Goal: Information Seeking & Learning: Learn about a topic

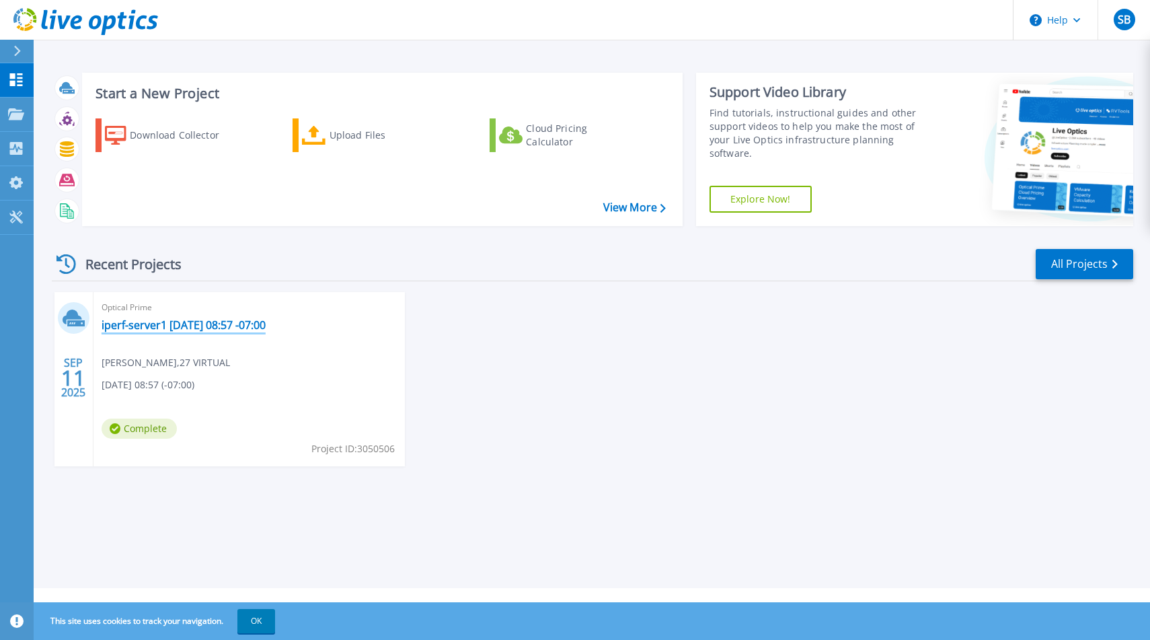
click at [164, 327] on link "iperf-server1 2025-09-11 08:57 -07:00" at bounding box center [184, 324] width 164 height 13
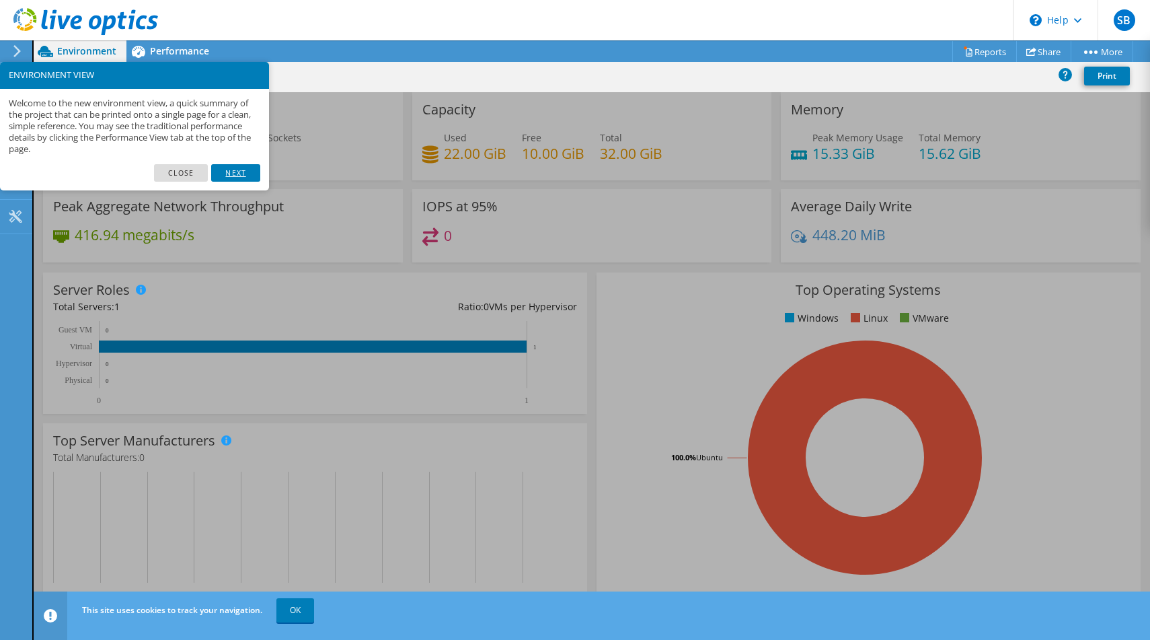
click at [237, 176] on link "Next" at bounding box center [235, 172] width 48 height 17
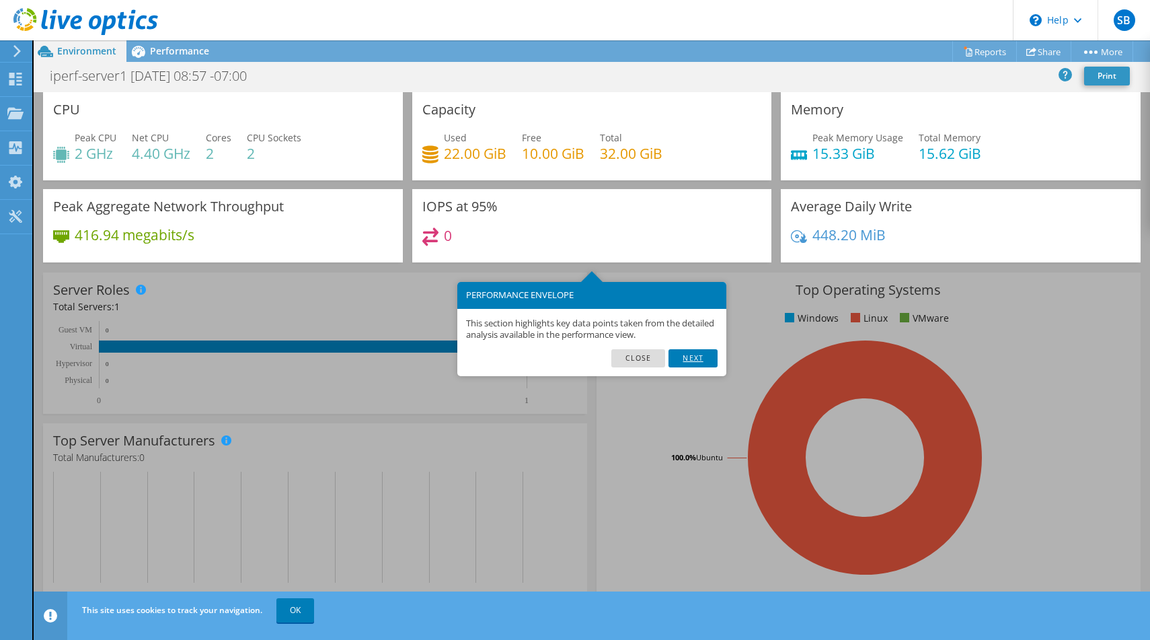
click at [694, 356] on link "Next" at bounding box center [692, 357] width 48 height 17
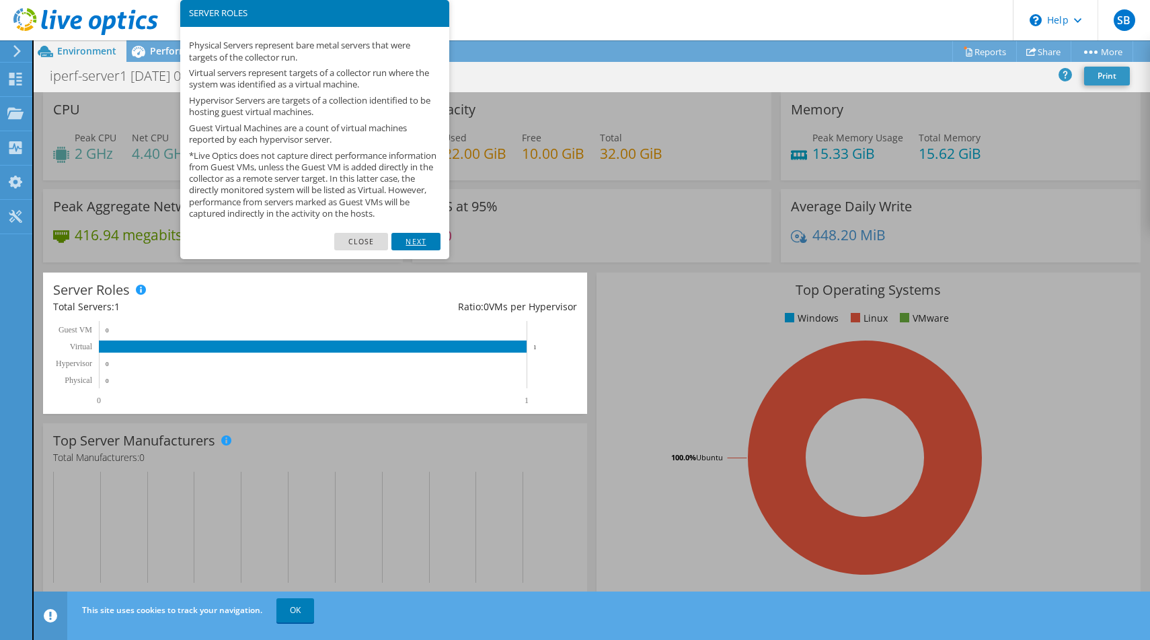
click at [414, 250] on link "Next" at bounding box center [415, 241] width 48 height 17
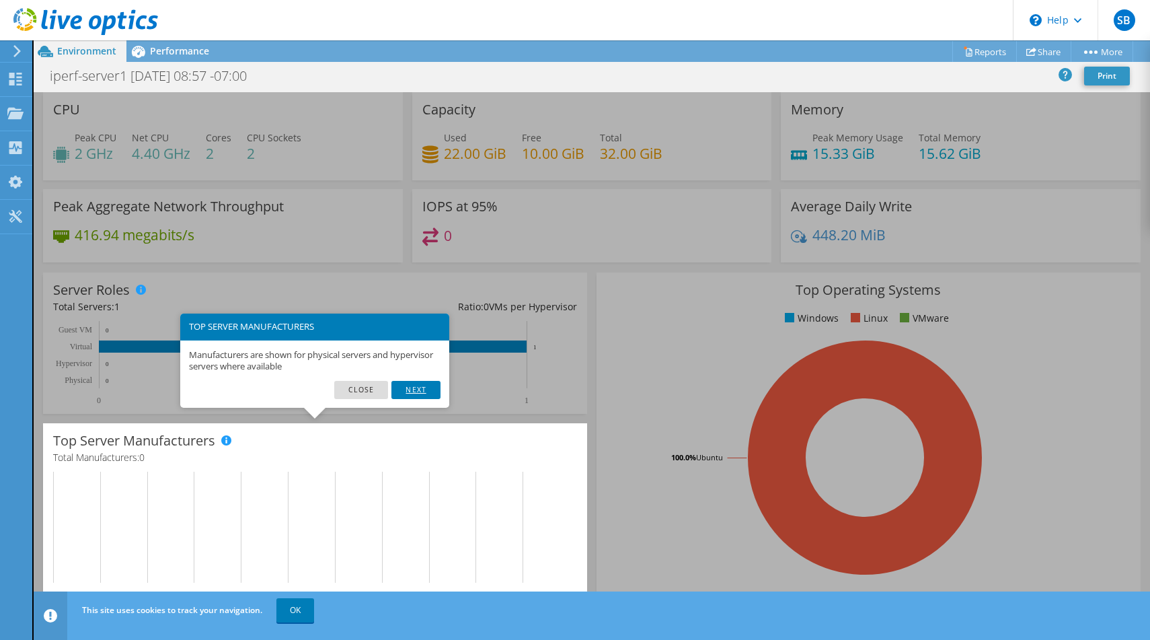
click at [414, 387] on link "Next" at bounding box center [415, 389] width 48 height 17
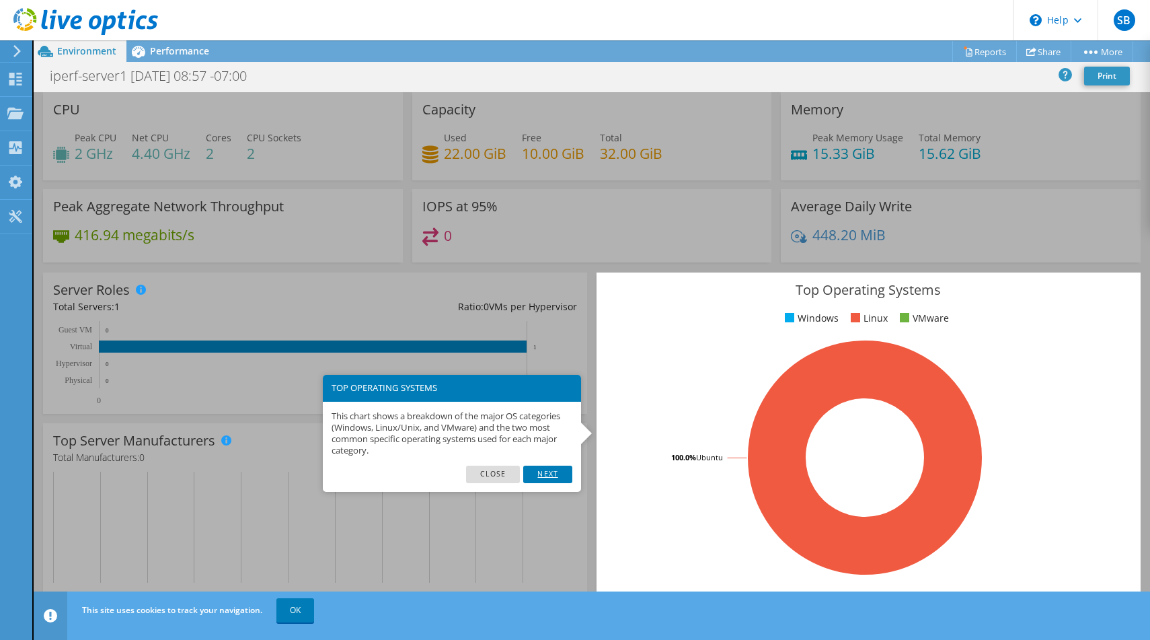
click at [542, 478] on link "Next" at bounding box center [547, 473] width 48 height 17
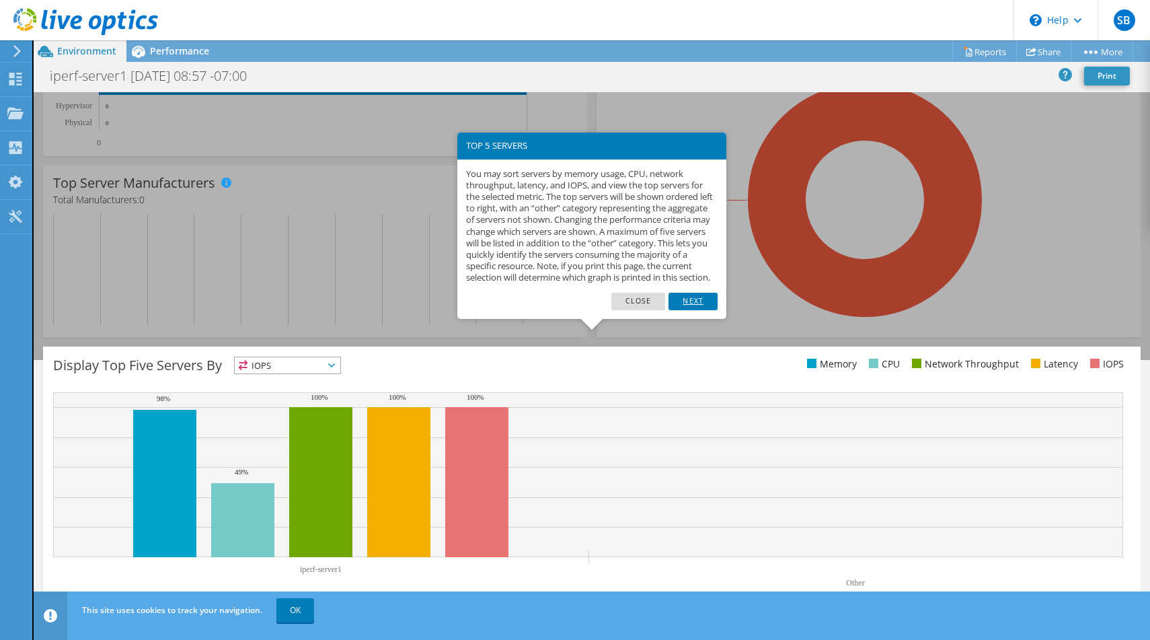
click at [699, 310] on link "Next" at bounding box center [692, 301] width 48 height 17
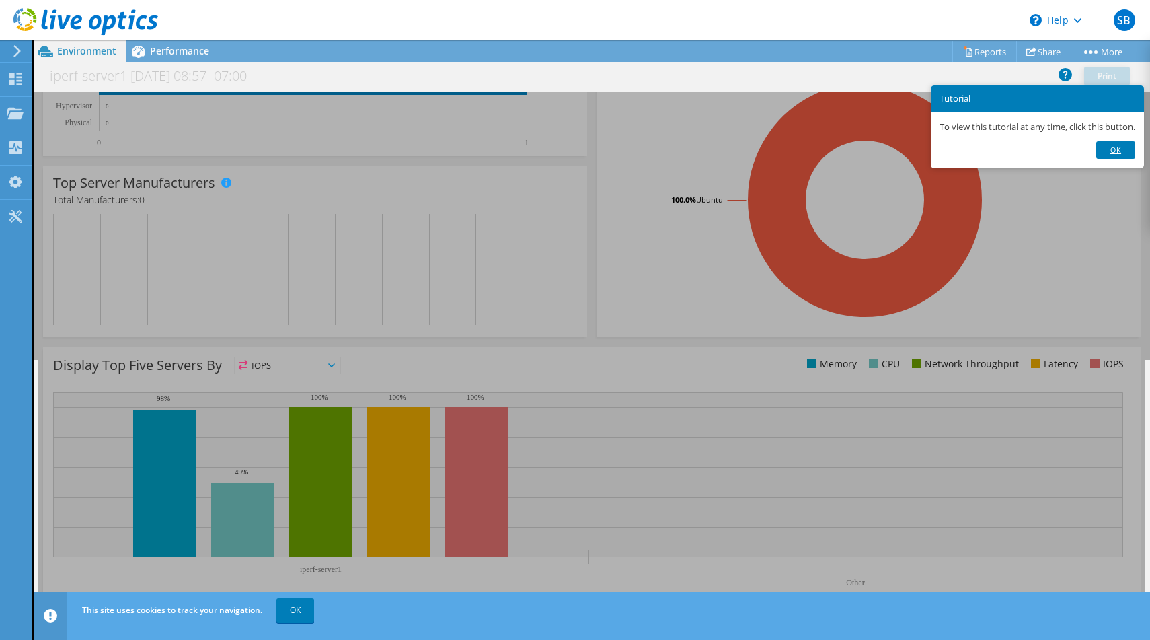
click at [1114, 147] on link "Ok" at bounding box center [1115, 149] width 39 height 17
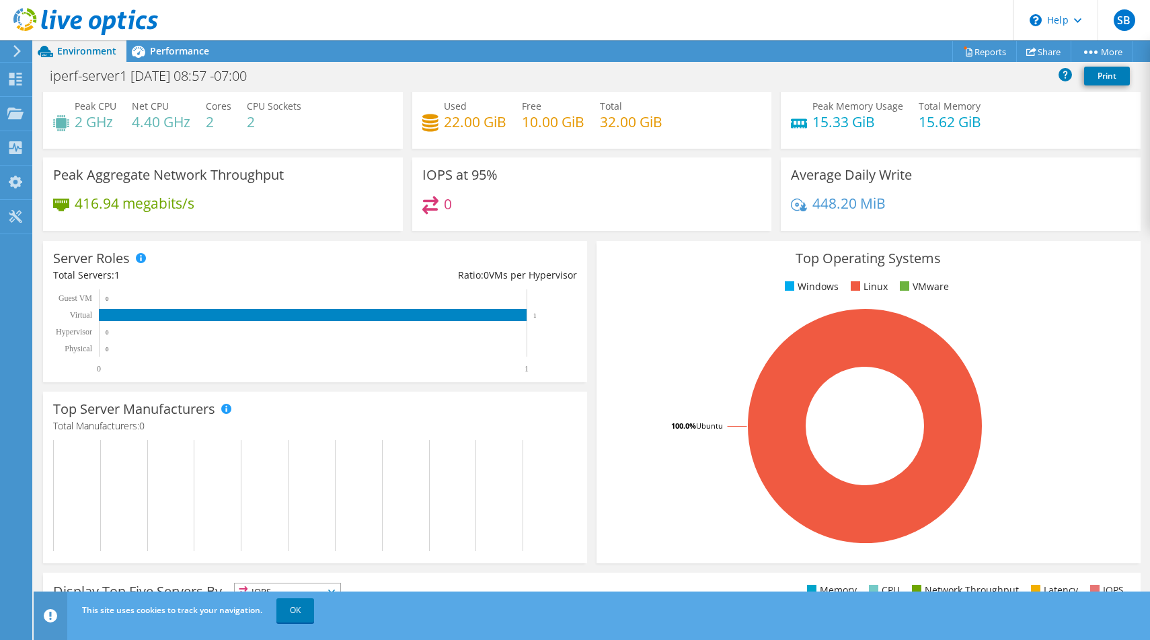
scroll to position [0, 0]
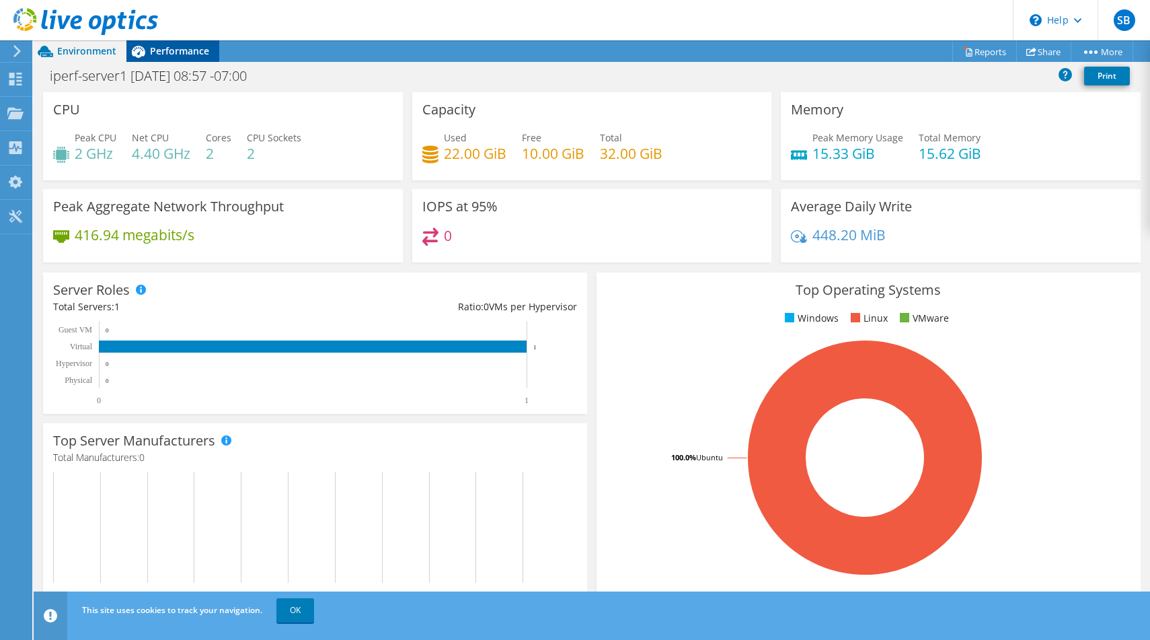
click at [174, 44] on span "Performance" at bounding box center [179, 50] width 59 height 13
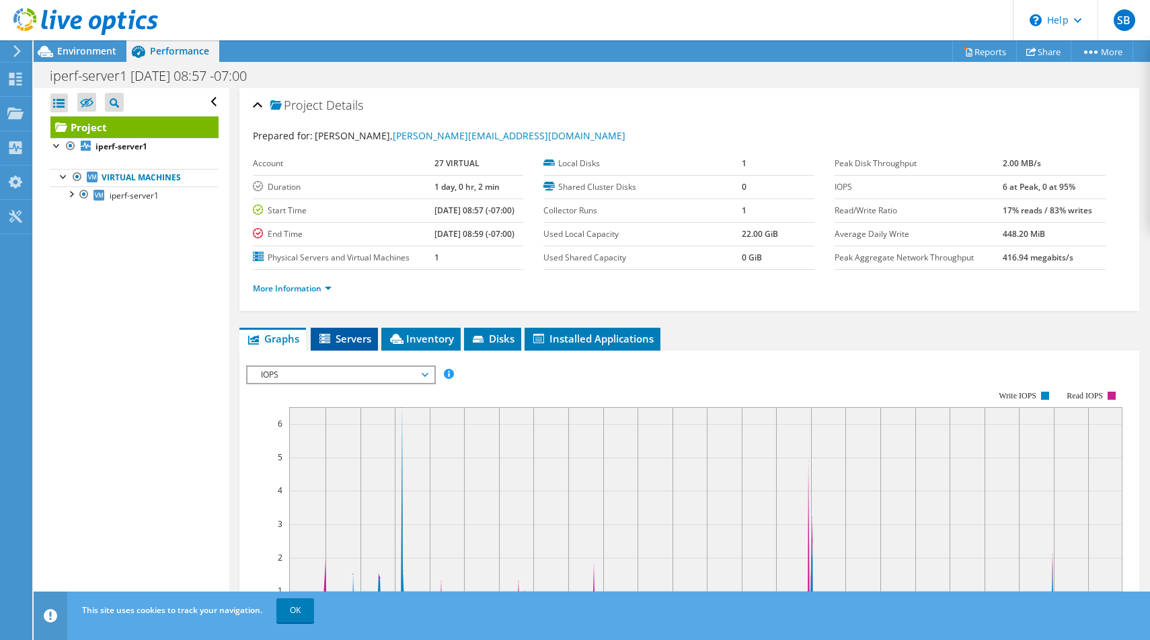
click at [344, 334] on span "Servers" at bounding box center [344, 338] width 54 height 13
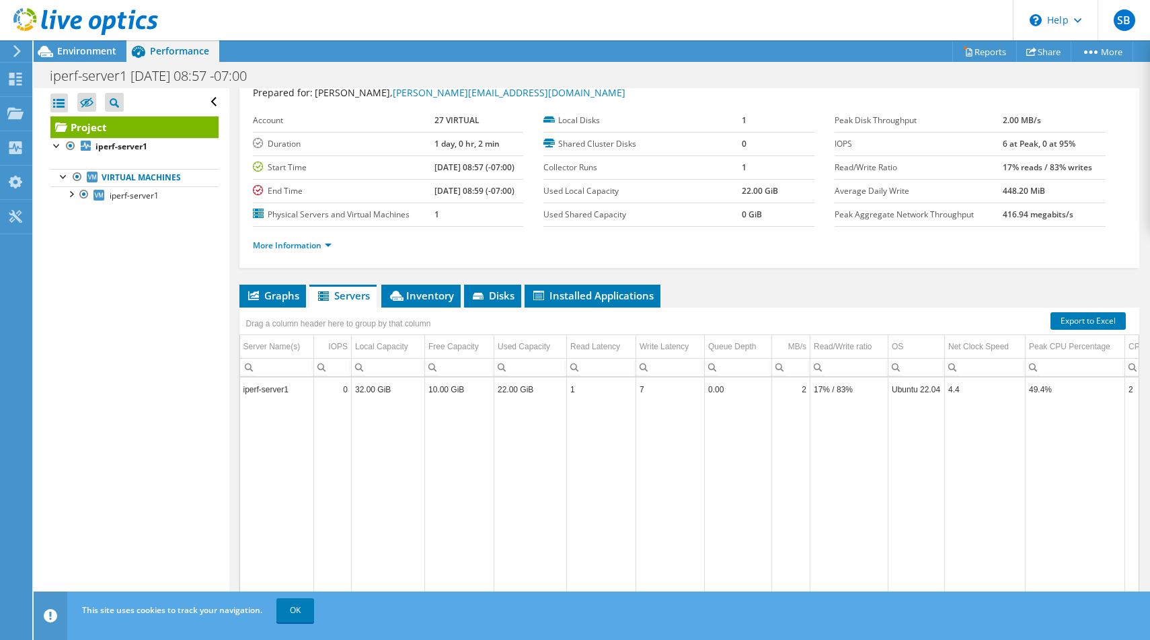
scroll to position [46, 0]
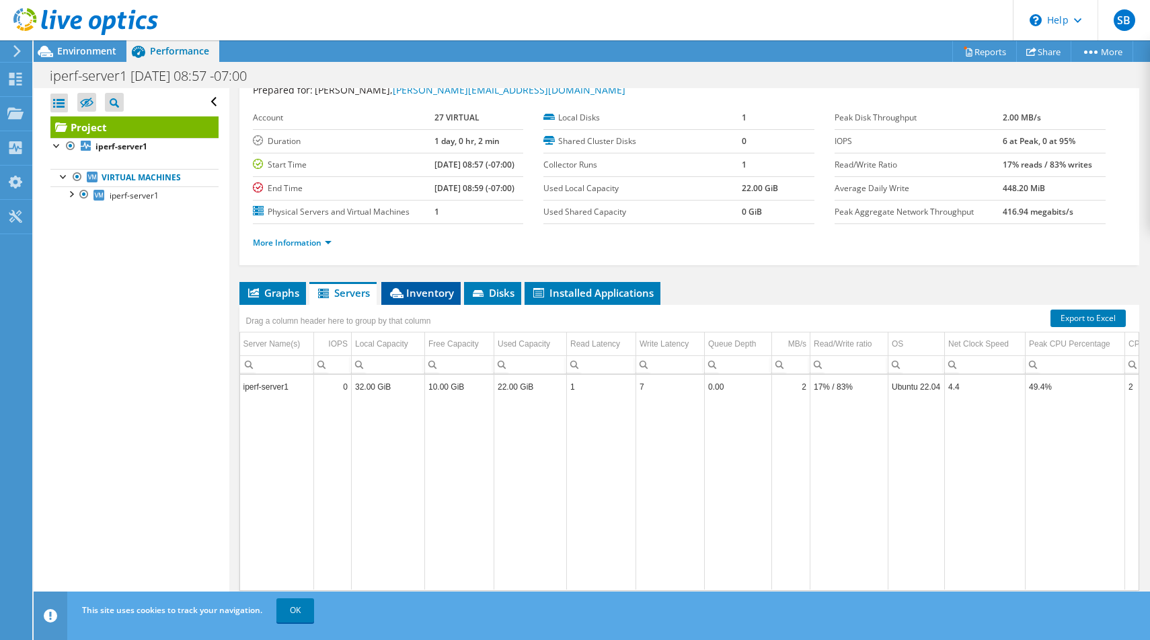
click at [424, 291] on span "Inventory" at bounding box center [421, 292] width 66 height 13
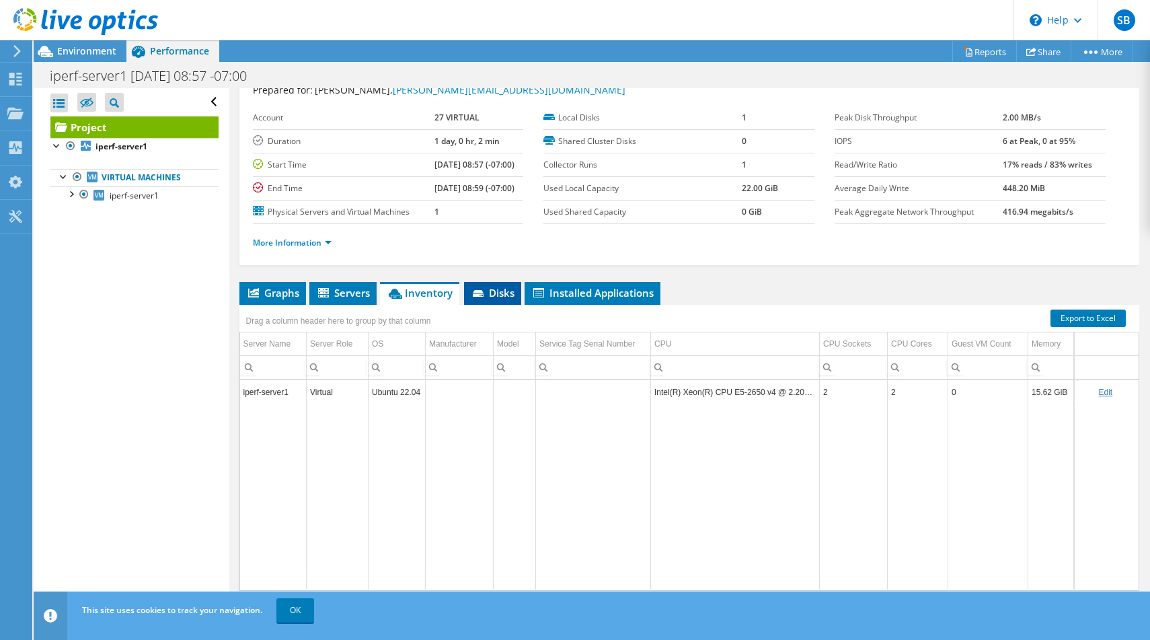
click at [499, 289] on span "Disks" at bounding box center [493, 292] width 44 height 13
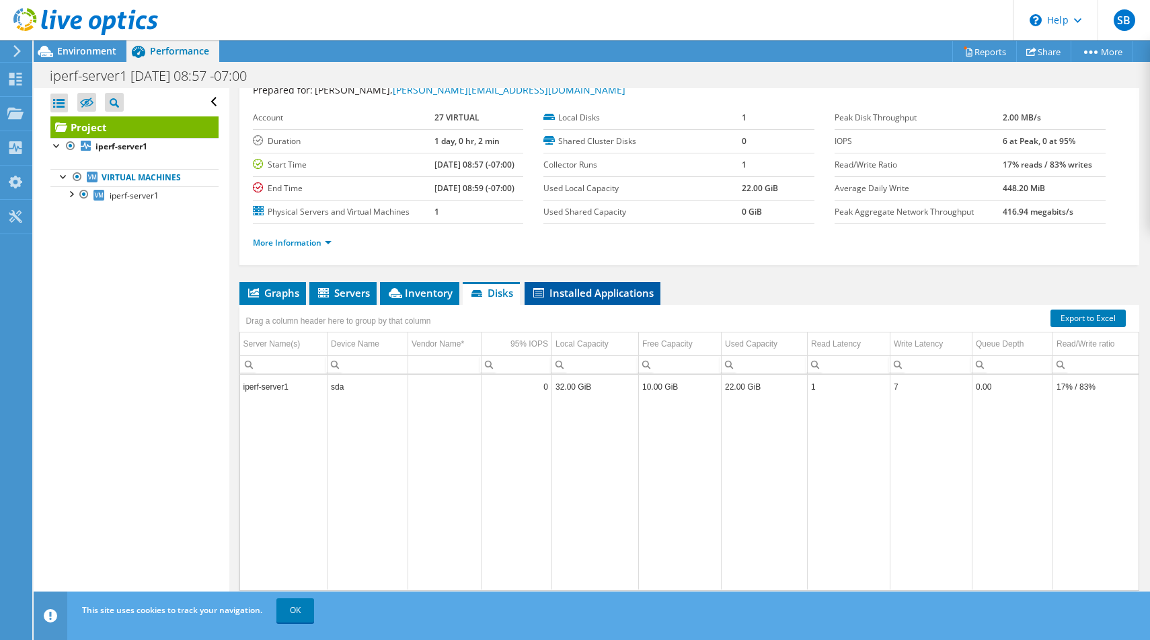
click at [586, 286] on span "Installed Applications" at bounding box center [592, 292] width 122 height 13
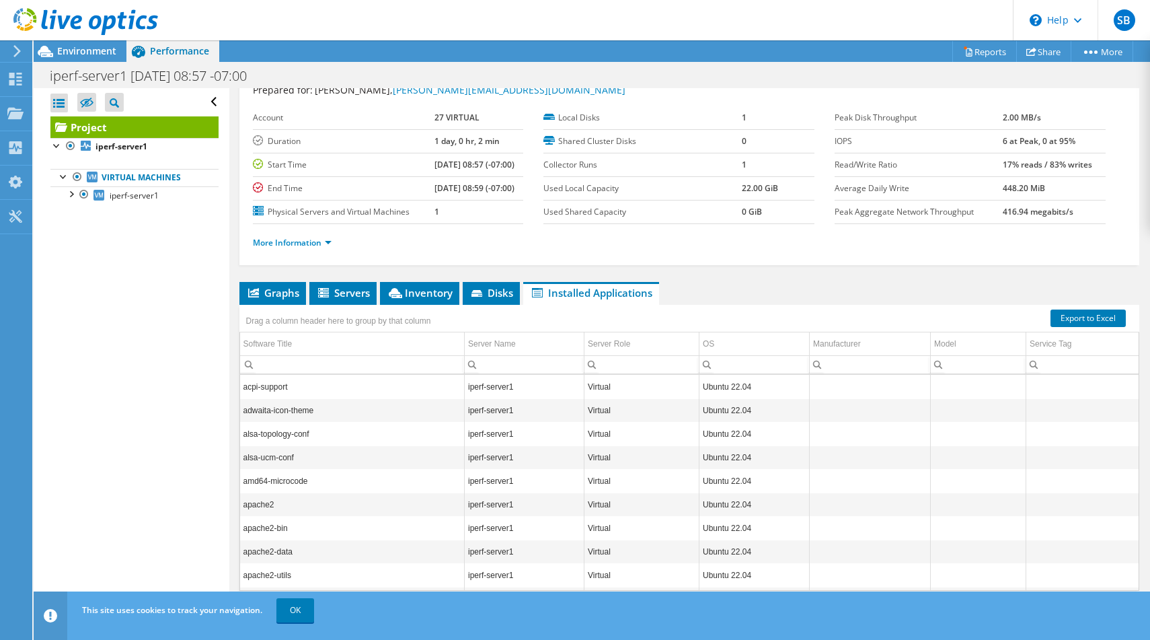
scroll to position [73, 0]
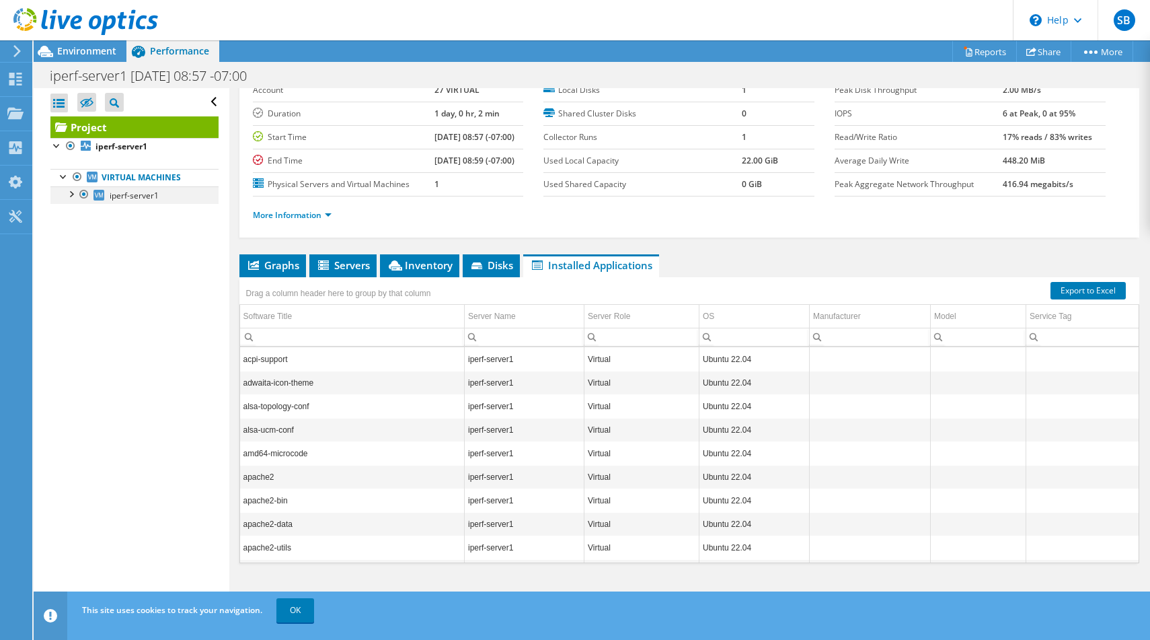
click at [74, 192] on div at bounding box center [70, 192] width 13 height 13
click at [77, 225] on div at bounding box center [77, 227] width 13 height 13
click at [132, 246] on link "ens160" at bounding box center [134, 247] width 168 height 17
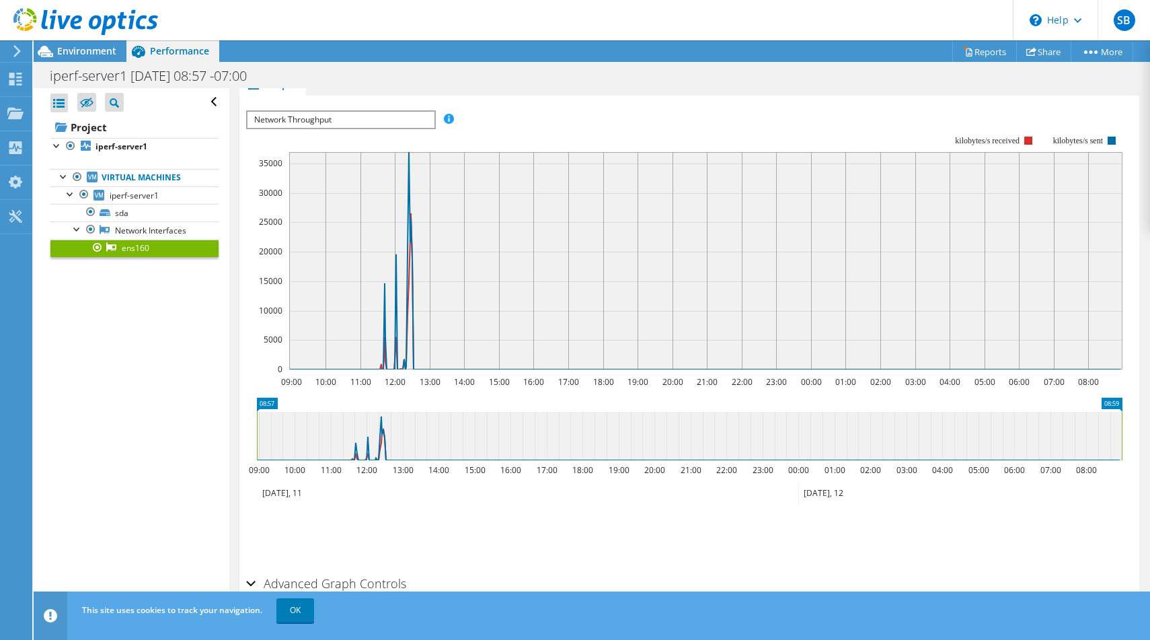
scroll to position [207, 0]
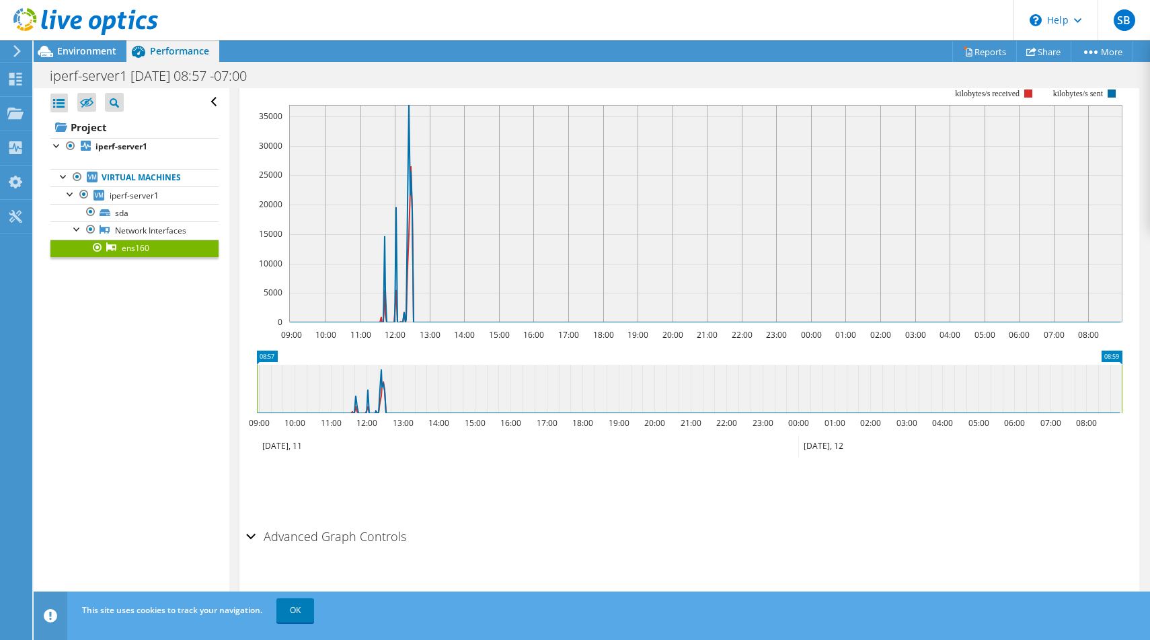
click at [252, 533] on div "Advanced Graph Controls" at bounding box center [689, 537] width 887 height 29
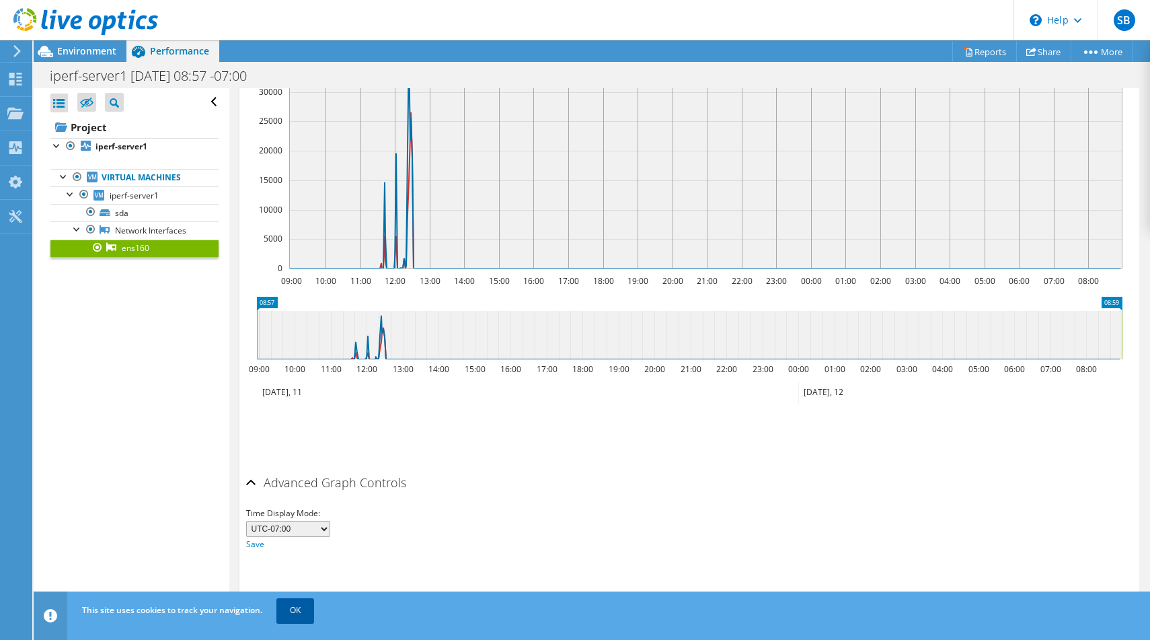
click at [312, 607] on link "OK" at bounding box center [295, 610] width 38 height 24
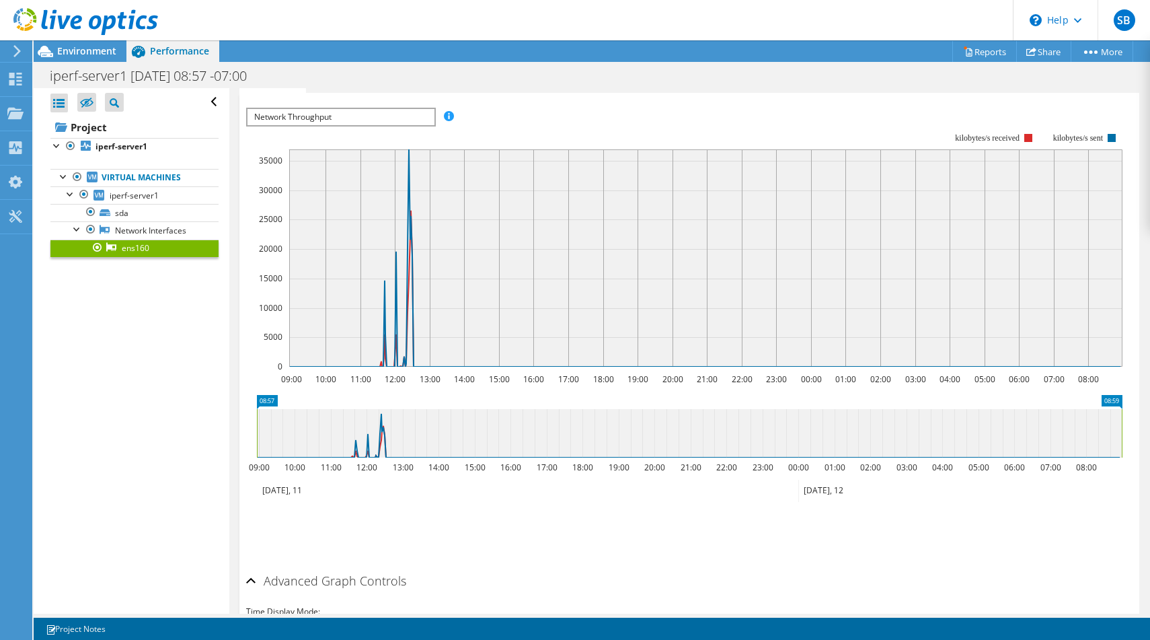
scroll to position [0, 0]
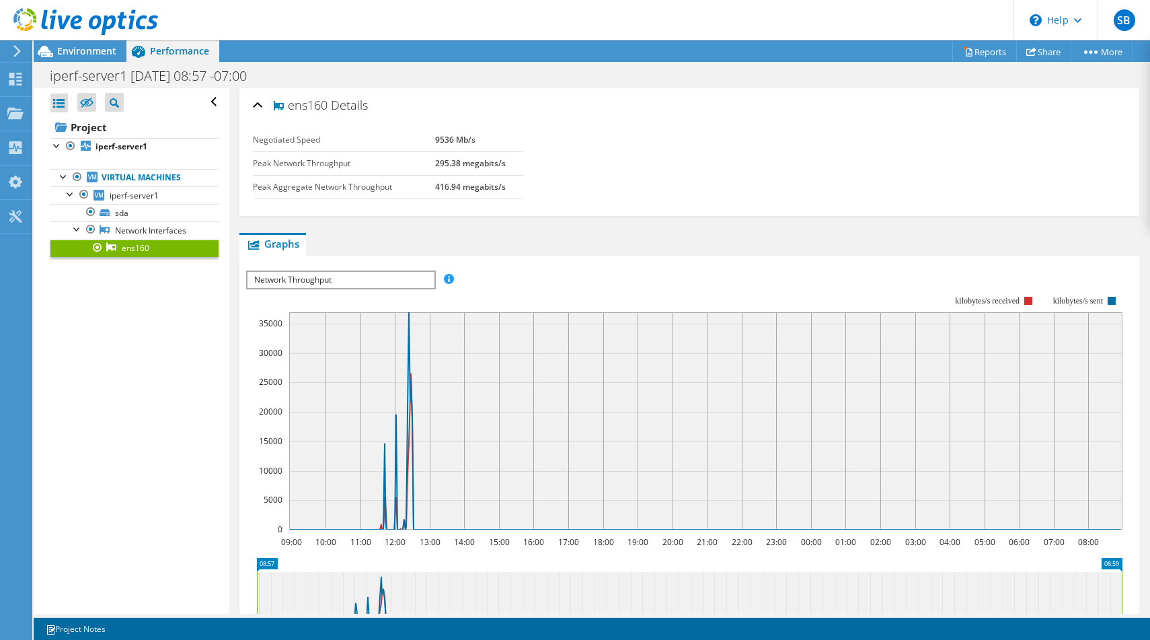
click at [375, 278] on span "Network Throughput" at bounding box center [340, 280] width 186 height 16
click at [375, 279] on span "Network Throughput" at bounding box center [340, 280] width 186 height 16
click at [255, 104] on div "ens160 Details" at bounding box center [690, 105] width 874 height 29
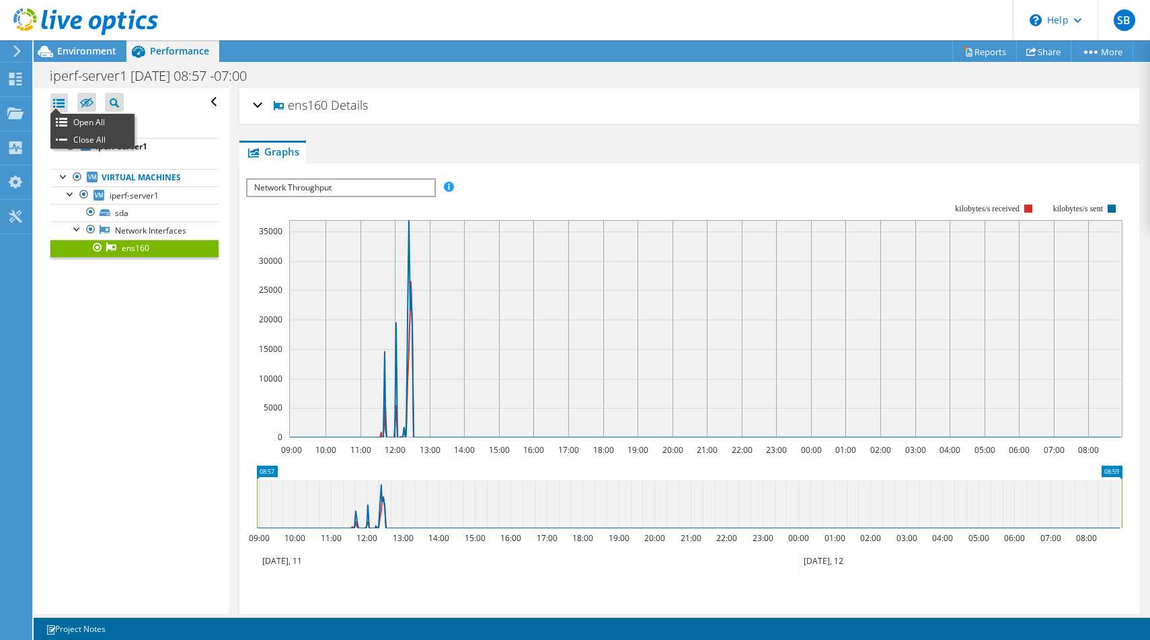
click at [61, 98] on div at bounding box center [58, 102] width 17 height 19
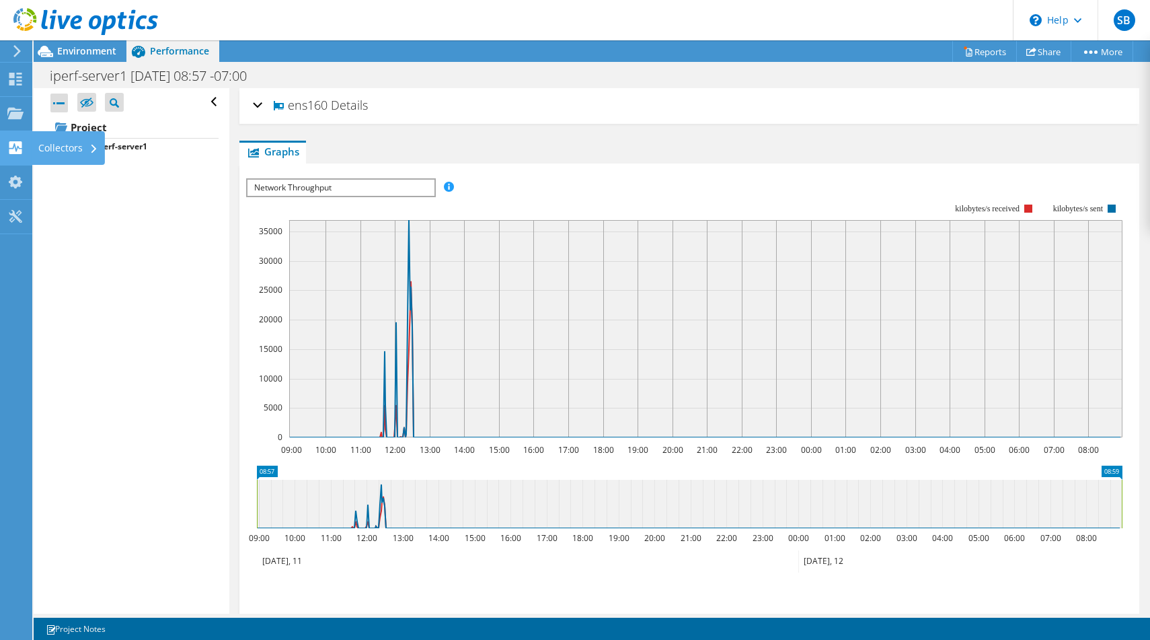
click at [13, 149] on icon at bounding box center [15, 147] width 16 height 13
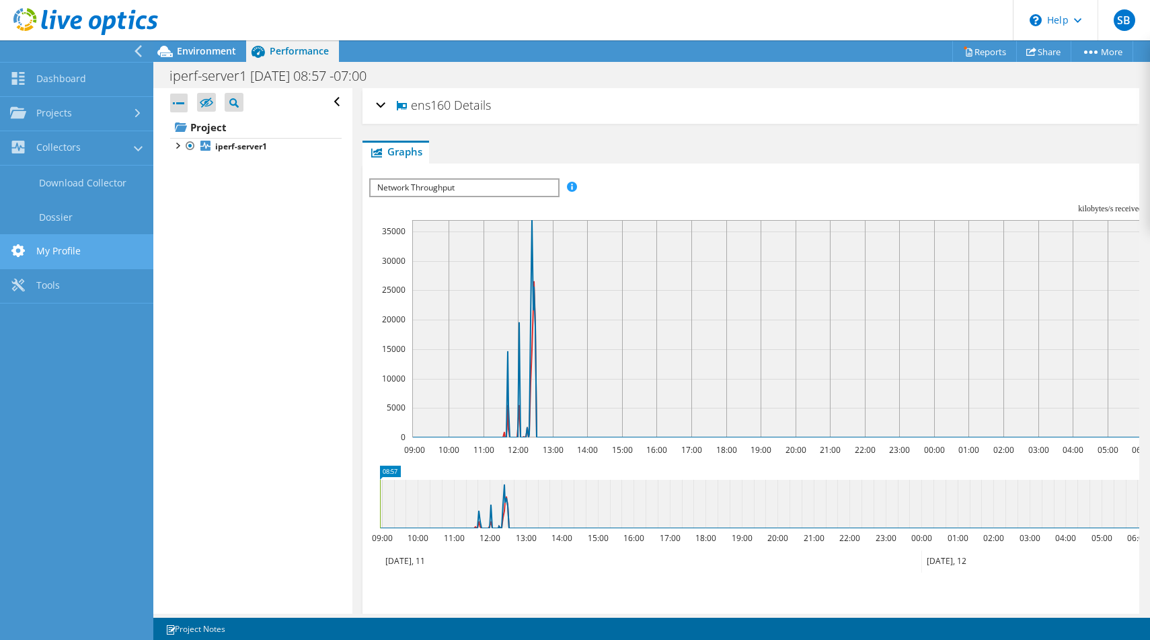
click at [45, 255] on link "My Profile" at bounding box center [76, 252] width 153 height 34
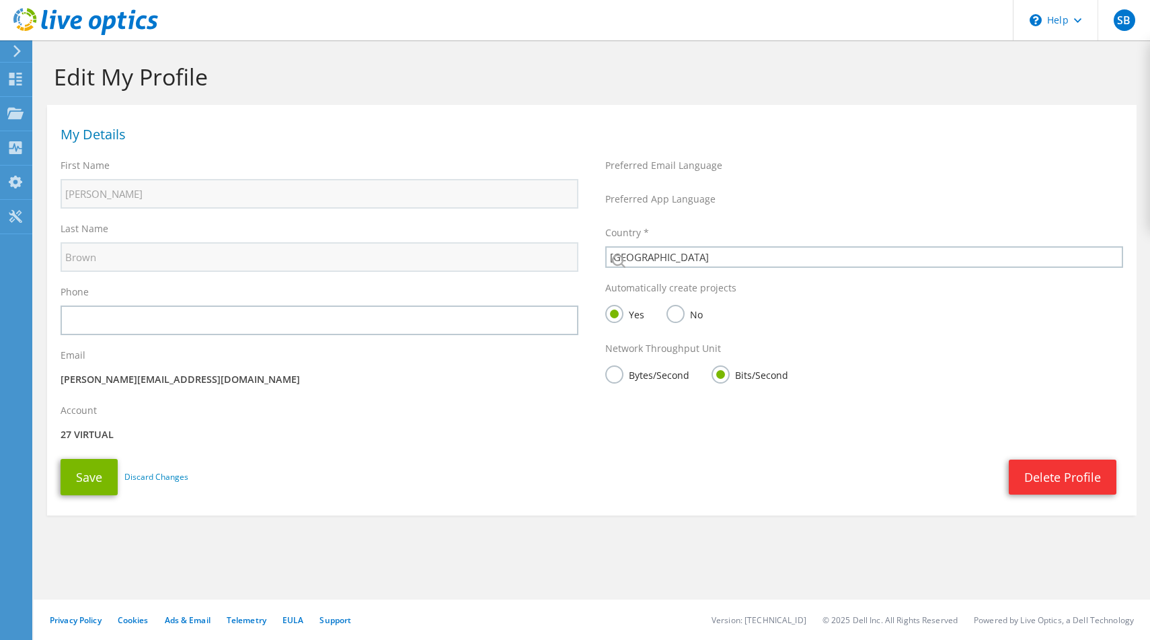
select select "224"
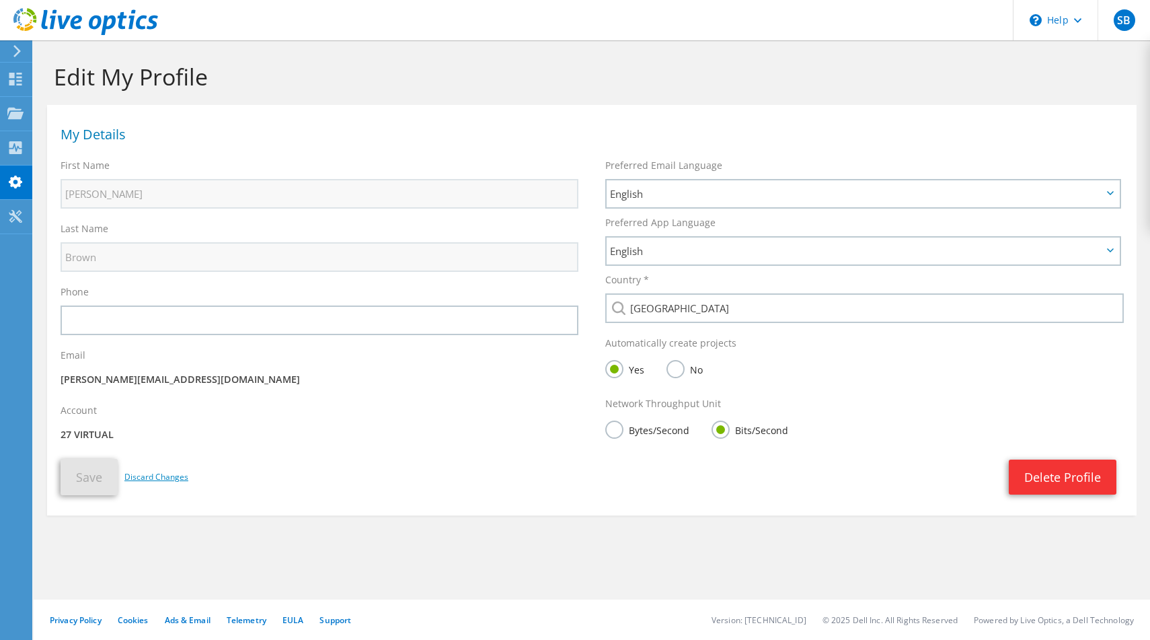
click at [152, 481] on link "Discard Changes" at bounding box center [156, 476] width 64 height 15
click at [20, 49] on icon at bounding box center [17, 51] width 10 height 12
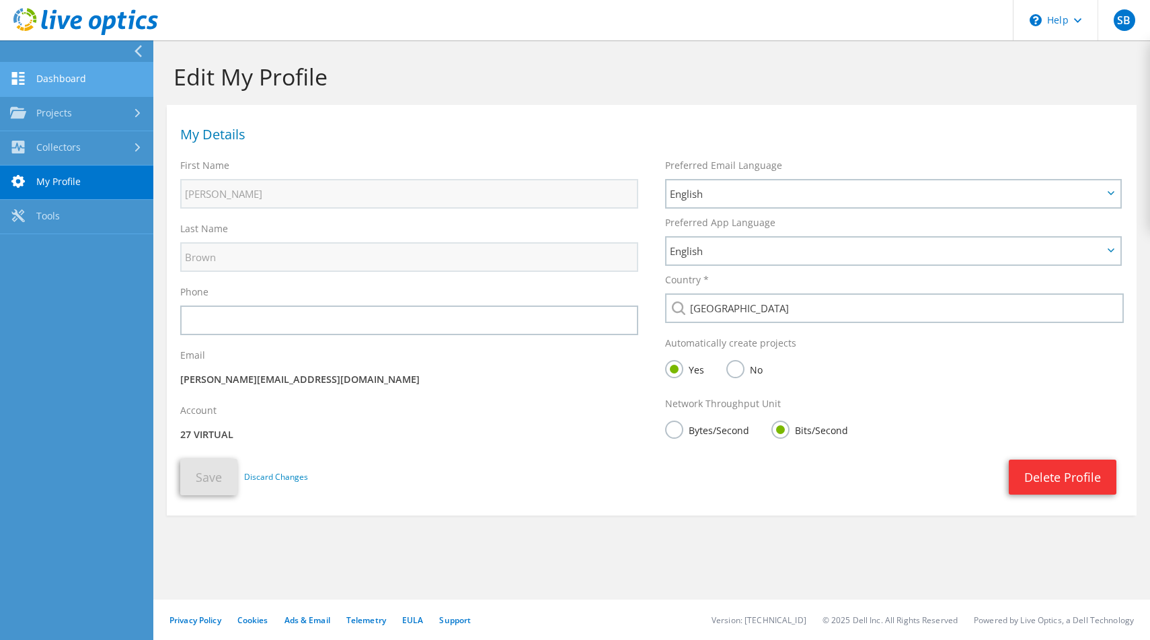
click at [51, 73] on link "Dashboard" at bounding box center [76, 80] width 153 height 34
